Goal: Information Seeking & Learning: Learn about a topic

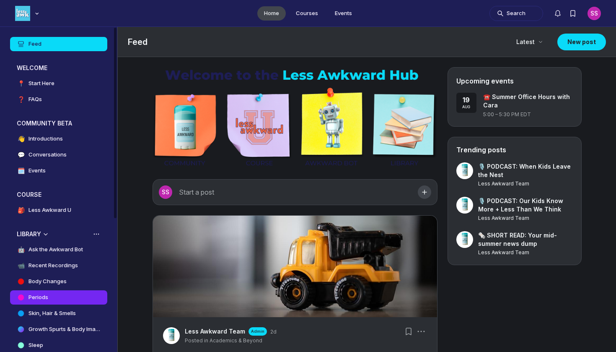
scroll to position [2523, 1606]
click at [72, 291] on link "Periods" at bounding box center [58, 297] width 97 height 14
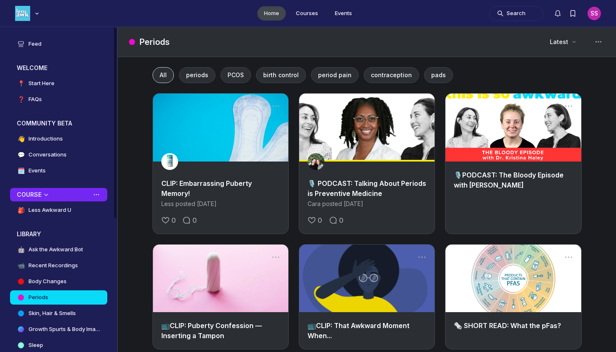
click at [78, 196] on div "COURSE" at bounding box center [52, 194] width 70 height 8
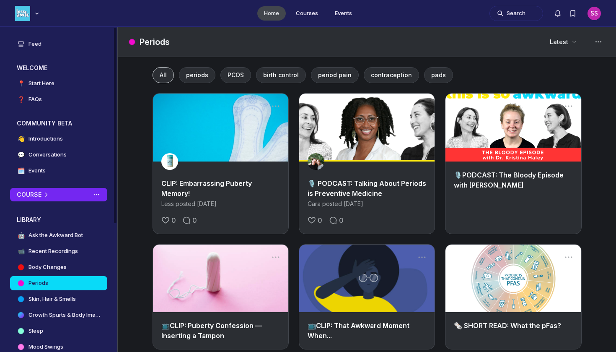
click at [74, 201] on button "COURSE" at bounding box center [58, 194] width 97 height 13
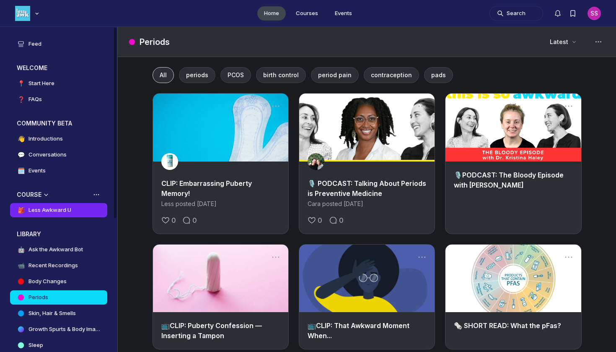
click at [66, 215] on link "🎒 Less Awkward U" at bounding box center [58, 210] width 97 height 14
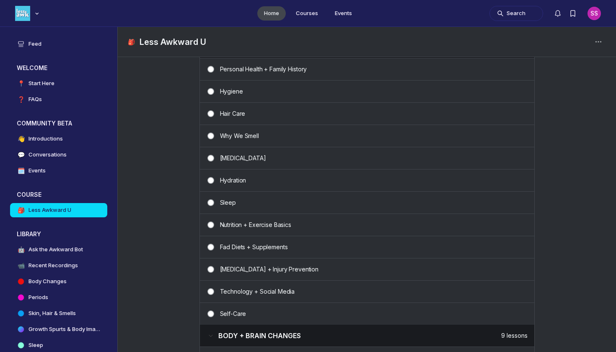
scroll to position [356, 0]
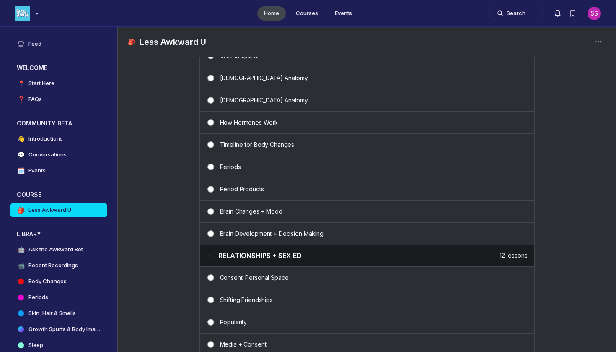
click at [254, 168] on p "Periods" at bounding box center [374, 167] width 308 height 8
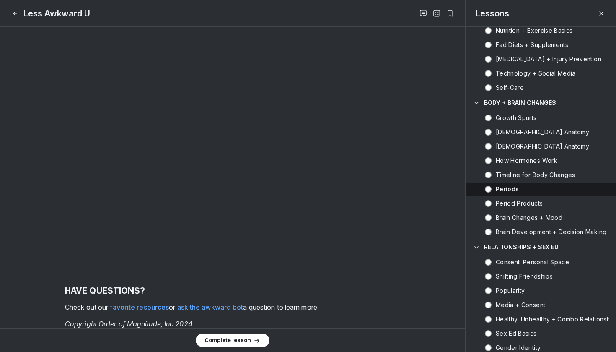
scroll to position [3806, 0]
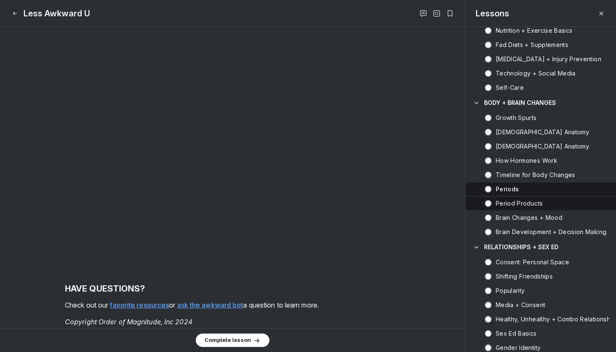
click at [517, 203] on h5 "Period Products" at bounding box center [519, 203] width 47 height 8
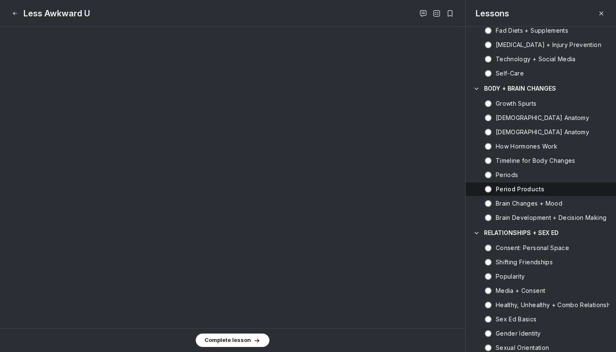
scroll to position [1816, 0]
click at [13, 17] on icon "Close" at bounding box center [15, 13] width 7 height 8
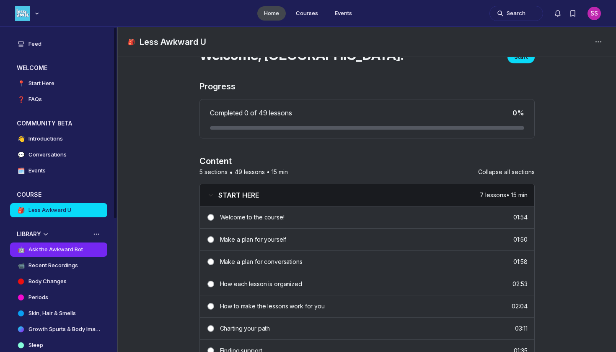
click at [48, 247] on h4 "Ask the Awkward Bot" at bounding box center [56, 249] width 55 height 8
